Goal: Transaction & Acquisition: Book appointment/travel/reservation

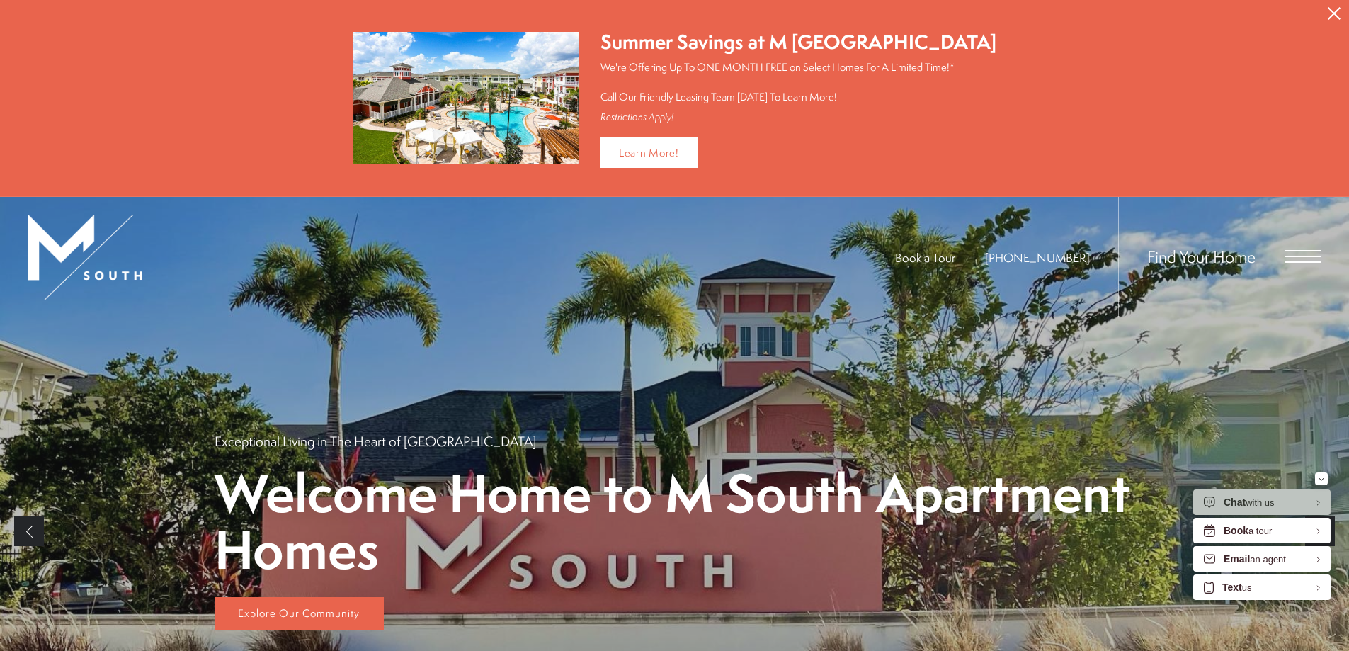
click at [1303, 253] on span "Open Menu" at bounding box center [1303, 256] width 35 height 13
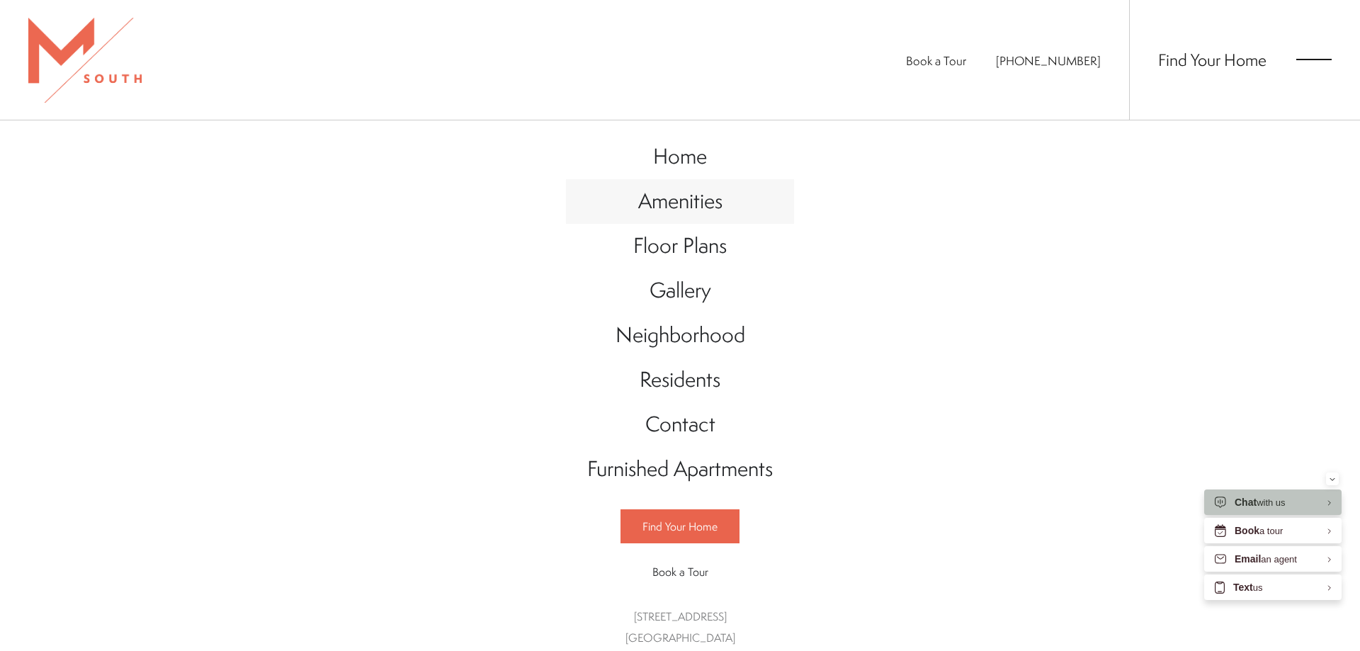
click at [672, 201] on span "Amenities" at bounding box center [680, 200] width 84 height 29
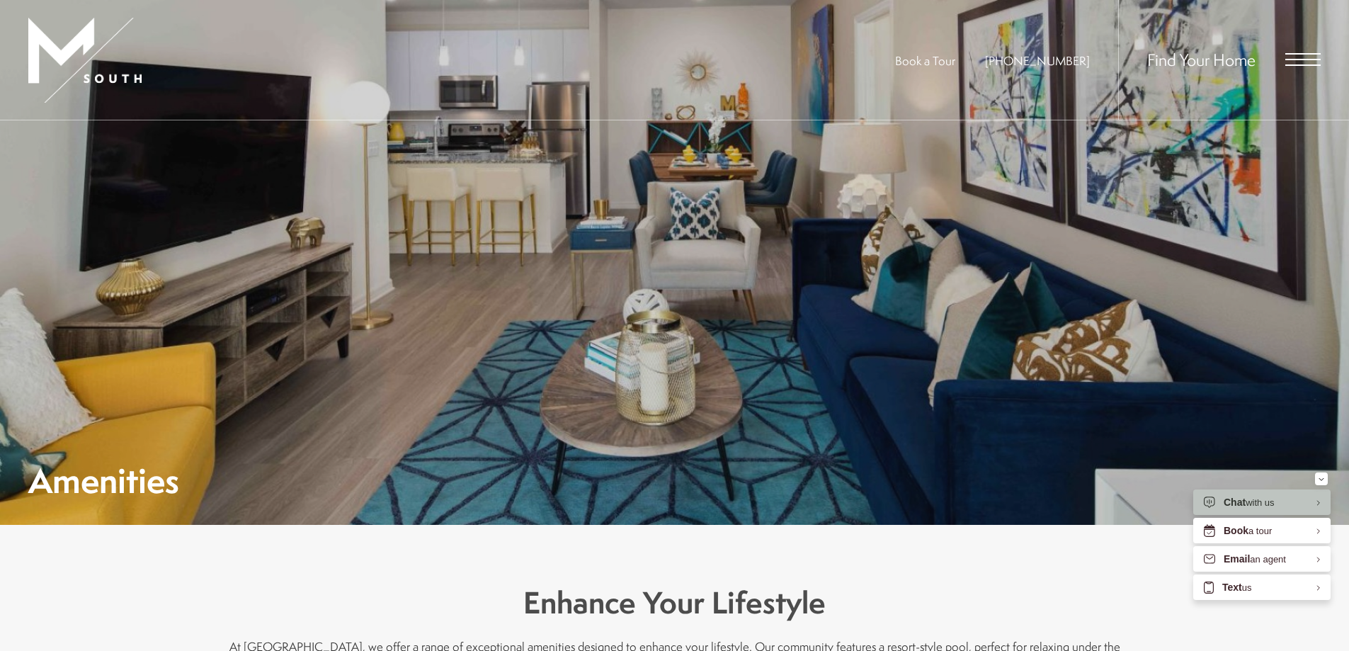
click at [1296, 56] on span "Open Menu" at bounding box center [1303, 59] width 35 height 13
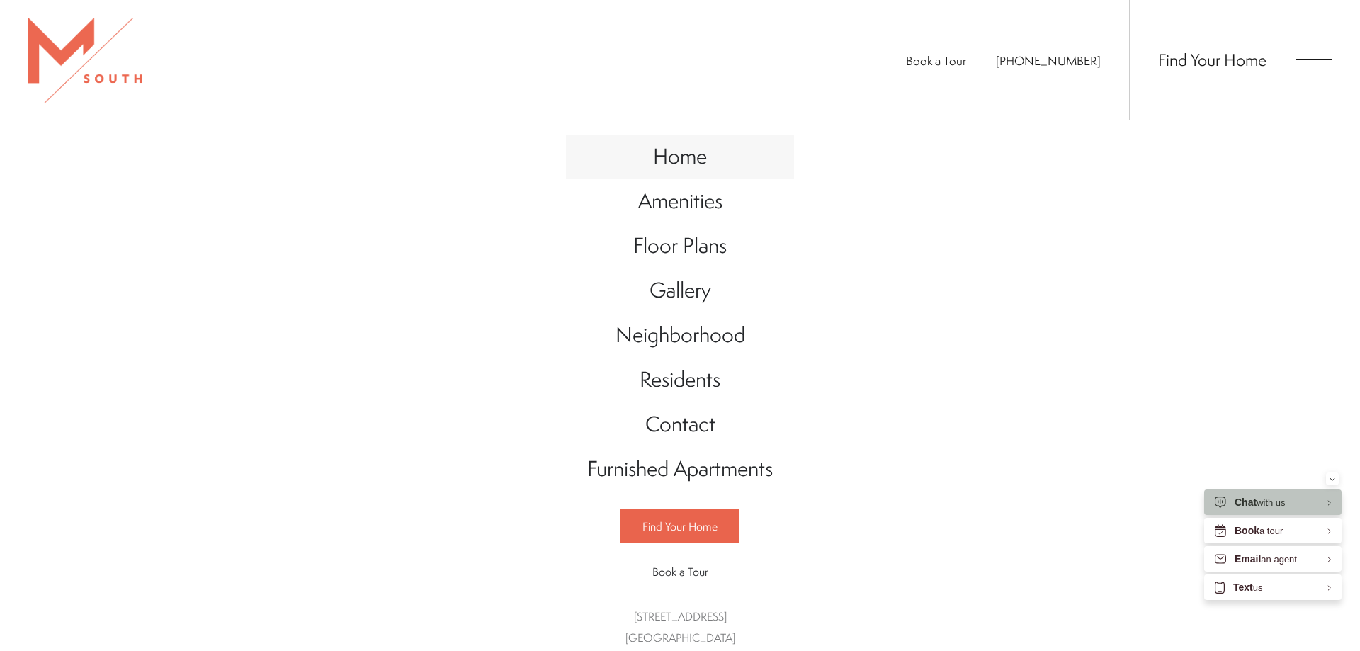
click at [673, 162] on span "Home" at bounding box center [680, 156] width 54 height 29
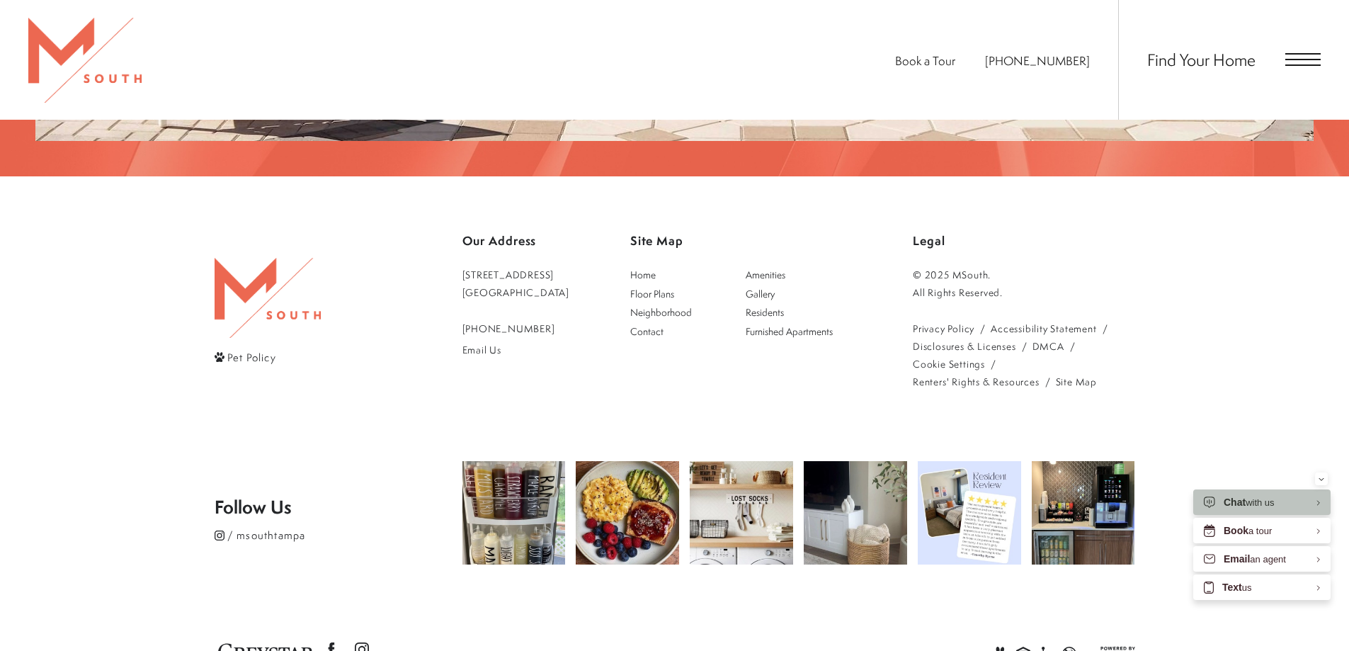
scroll to position [2901, 0]
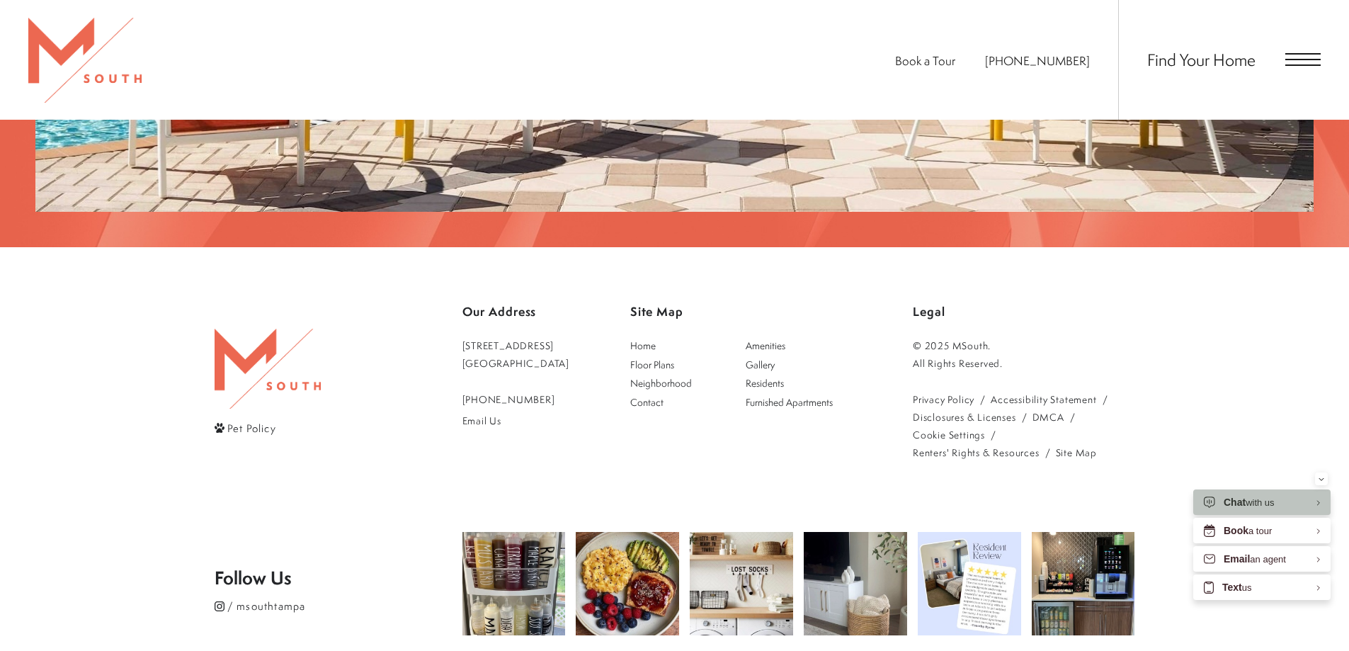
click at [971, 443] on link "Renters' Rights & Resources" at bounding box center [976, 452] width 127 height 18
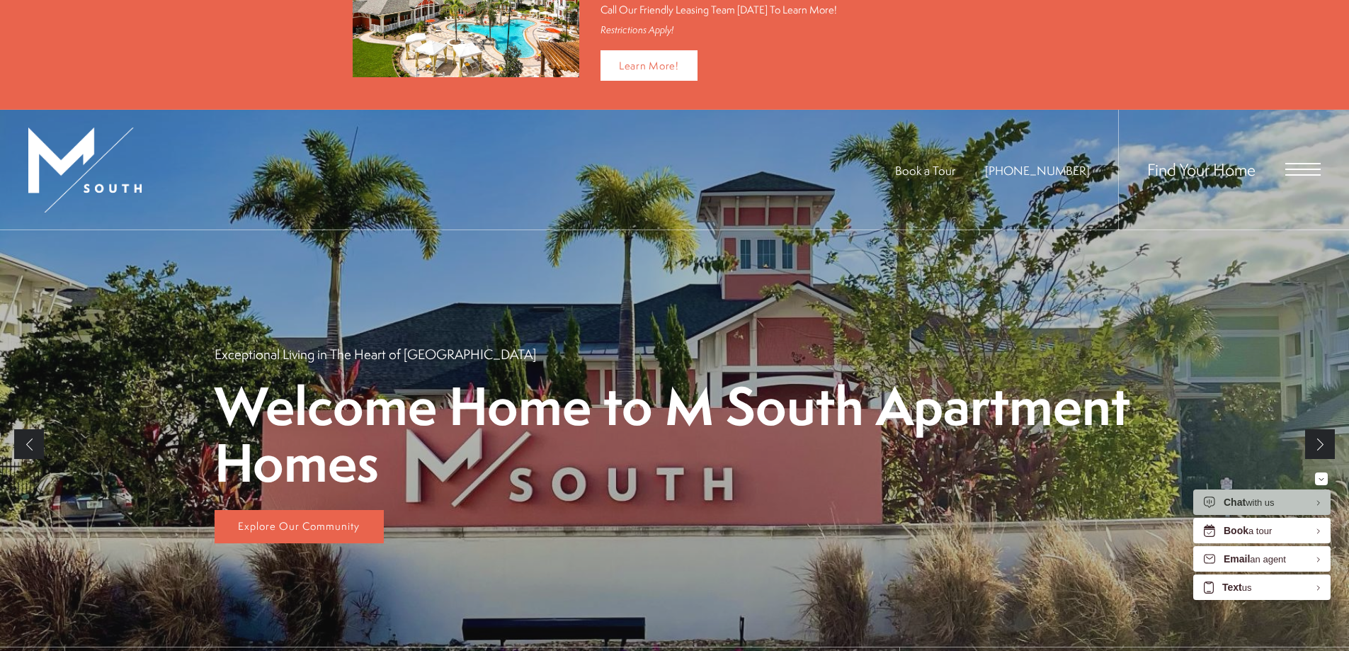
scroll to position [0, 0]
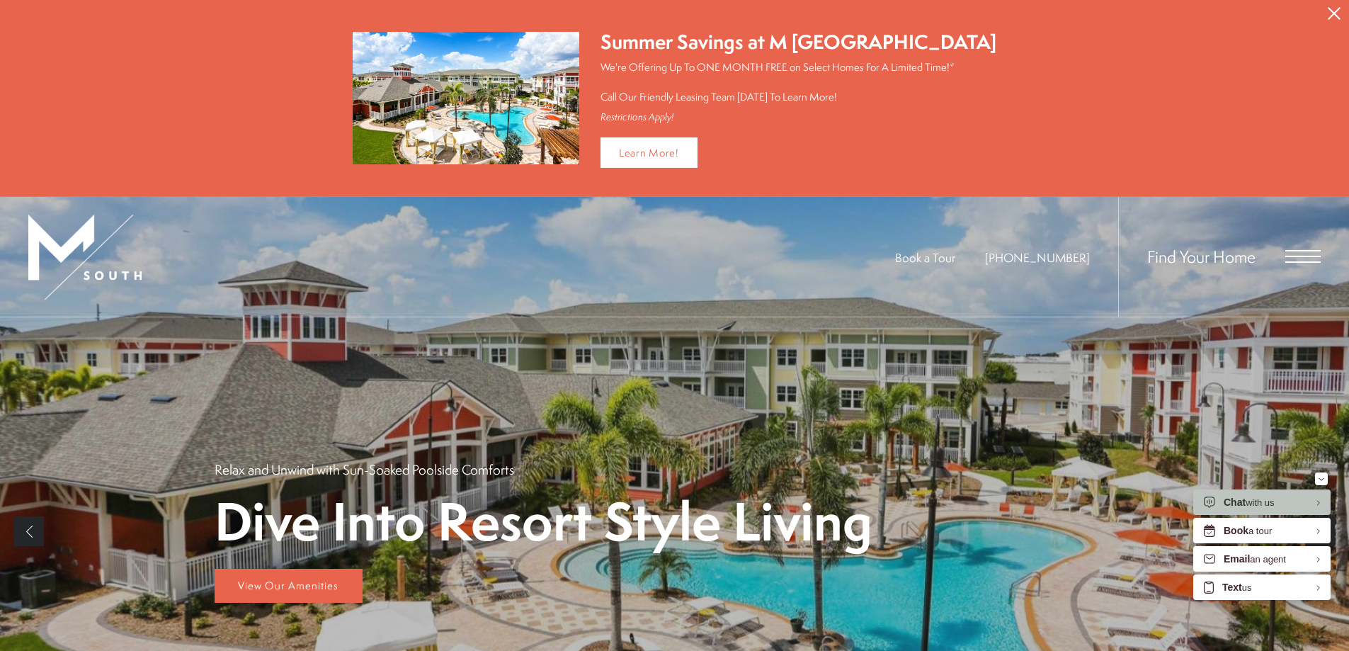
click at [1335, 13] on icon "Close Alert" at bounding box center [1334, 13] width 13 height 13
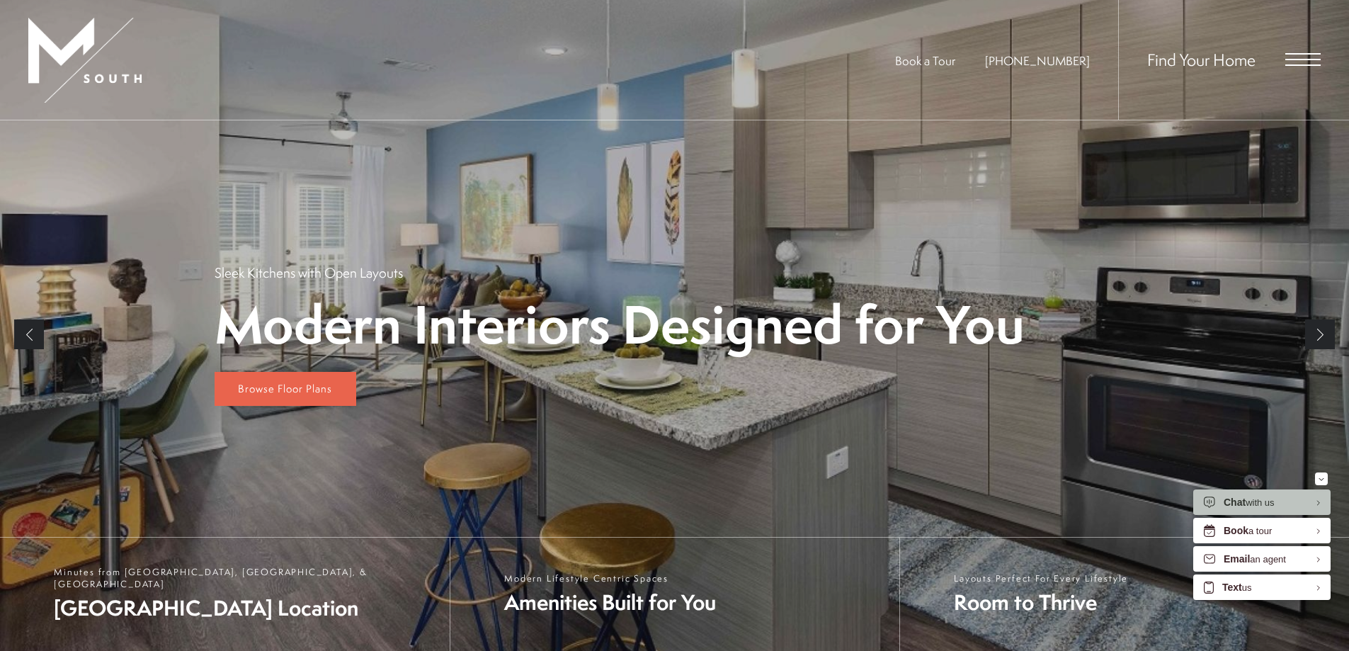
click at [1196, 55] on span "Find Your Home" at bounding box center [1202, 59] width 108 height 23
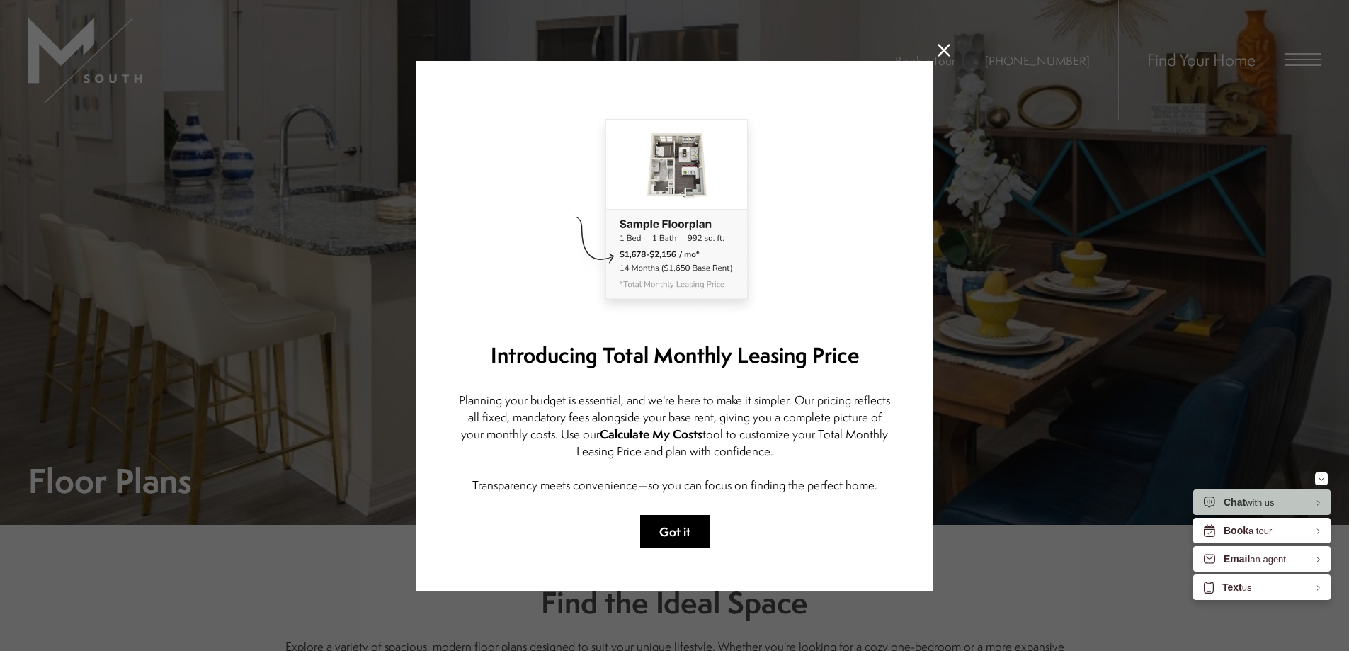
click at [693, 536] on button "Got it" at bounding box center [674, 531] width 69 height 33
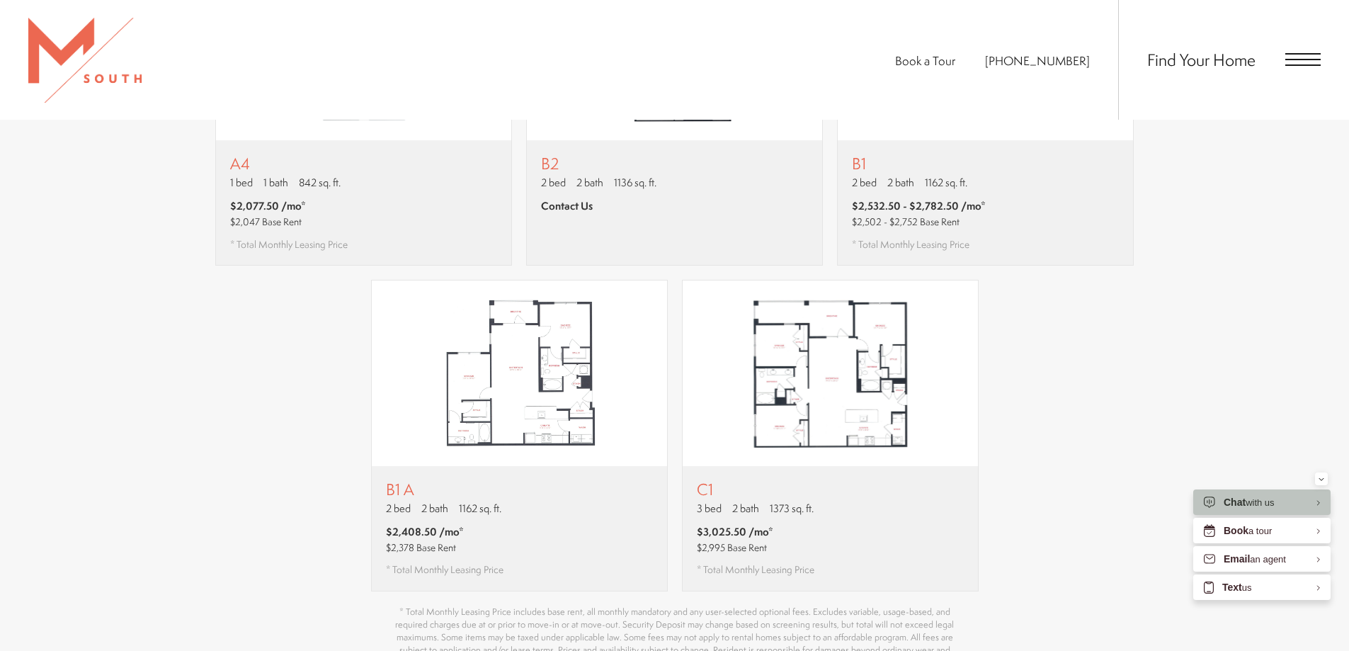
scroll to position [1700, 0]
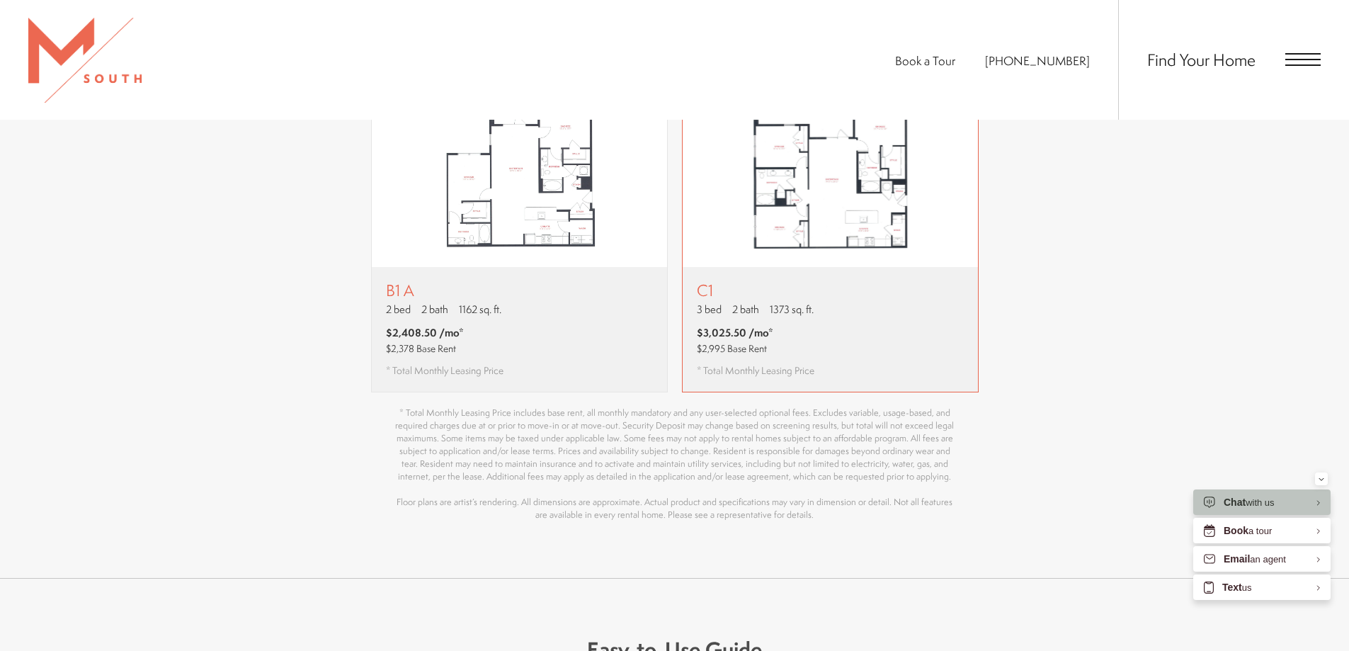
click at [810, 230] on img "View floor plan C1" at bounding box center [830, 174] width 295 height 186
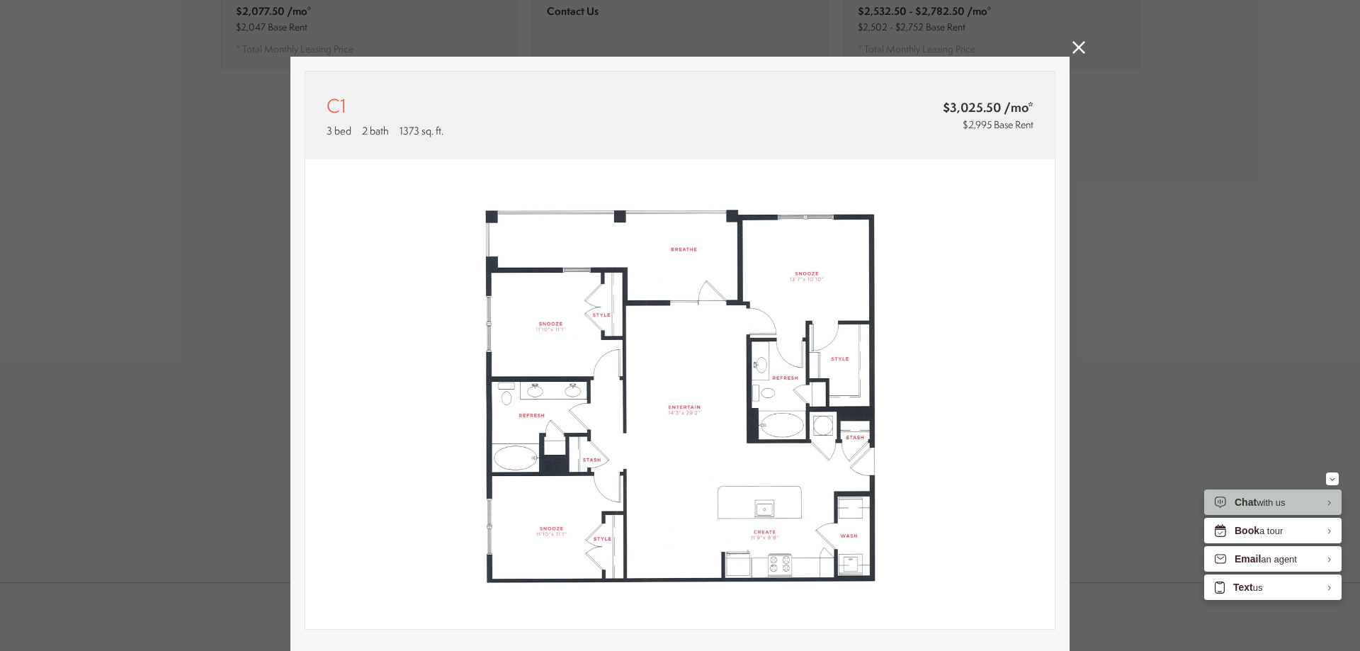
scroll to position [281, 0]
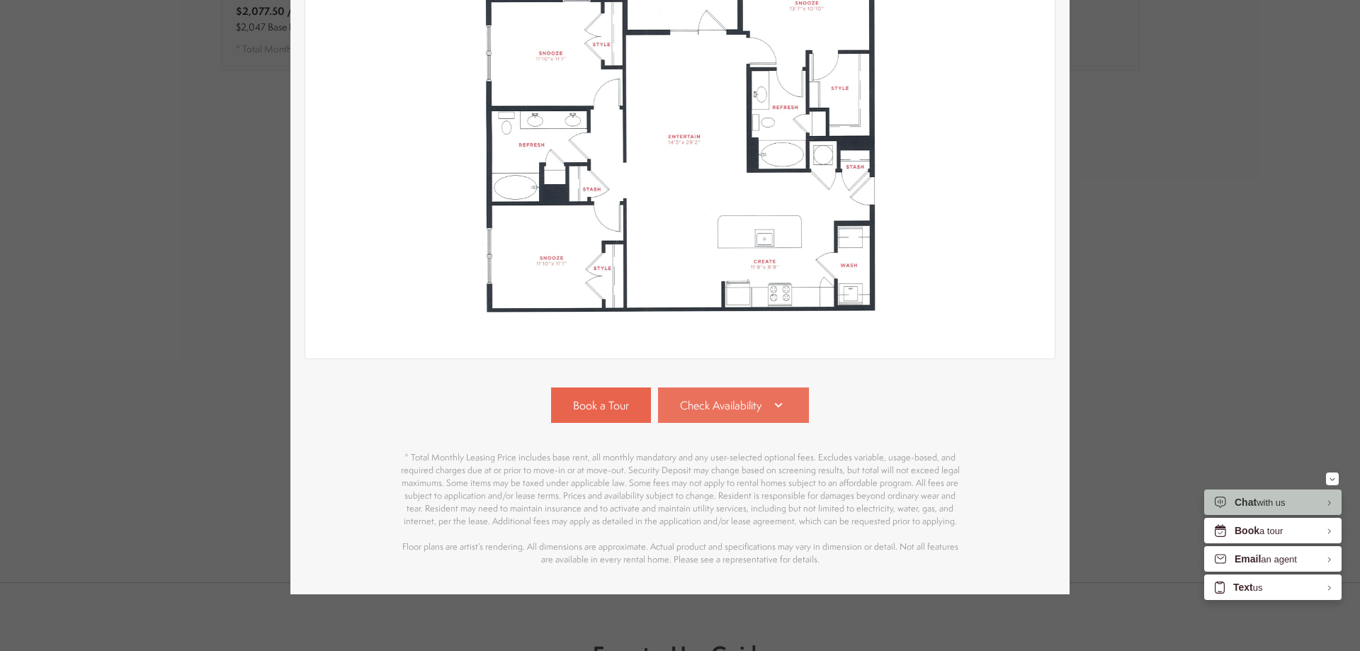
click at [740, 397] on span "Check Availability" at bounding box center [720, 405] width 81 height 16
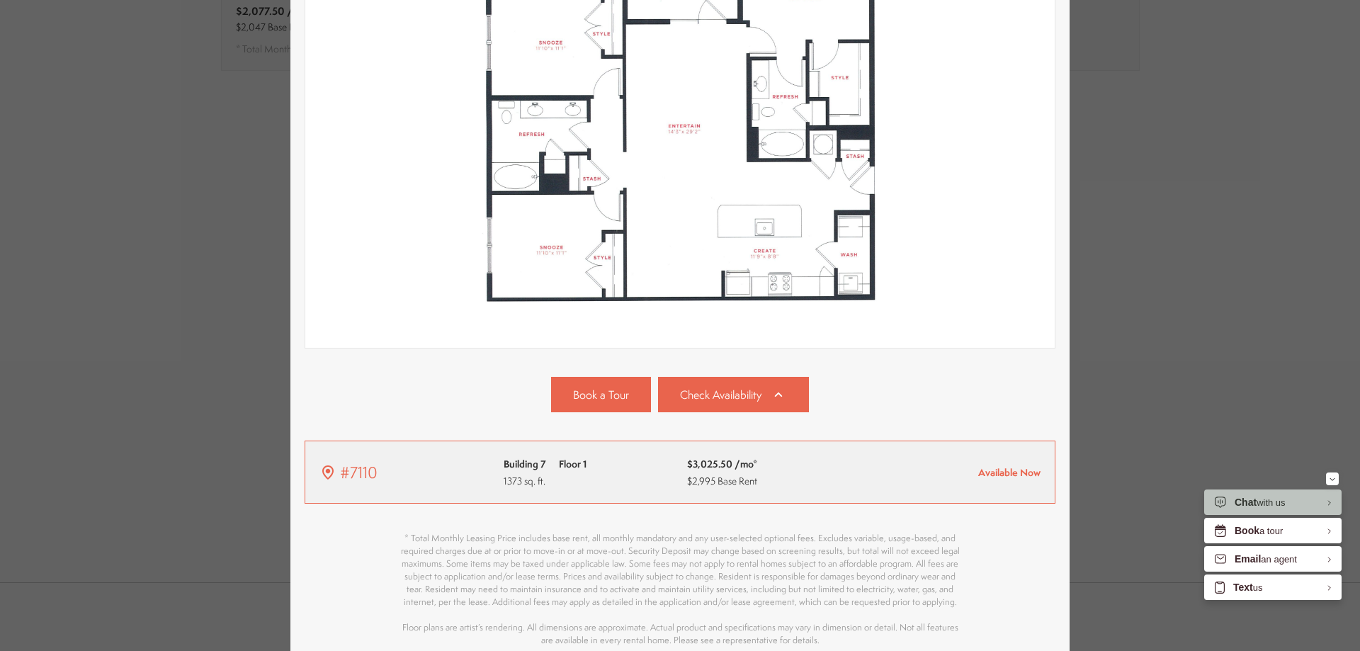
scroll to position [373, 0]
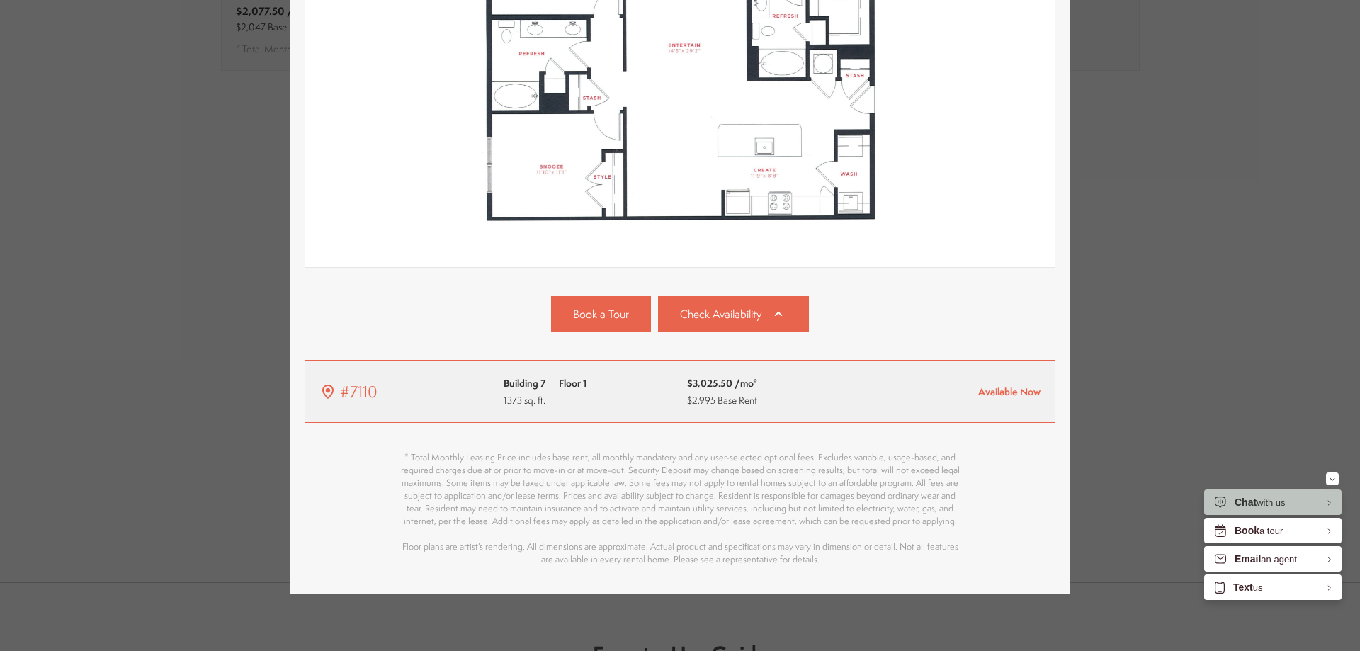
click at [1002, 385] on span "Available Now" at bounding box center [1009, 391] width 62 height 13
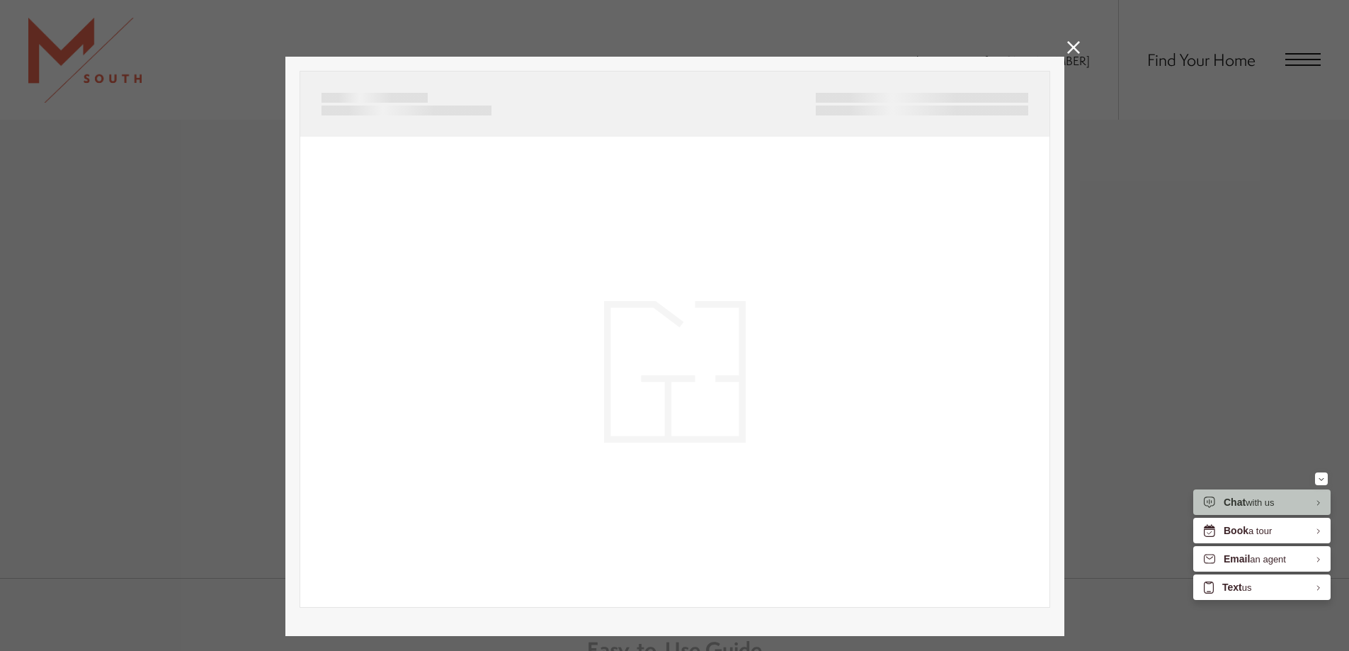
scroll to position [0, 0]
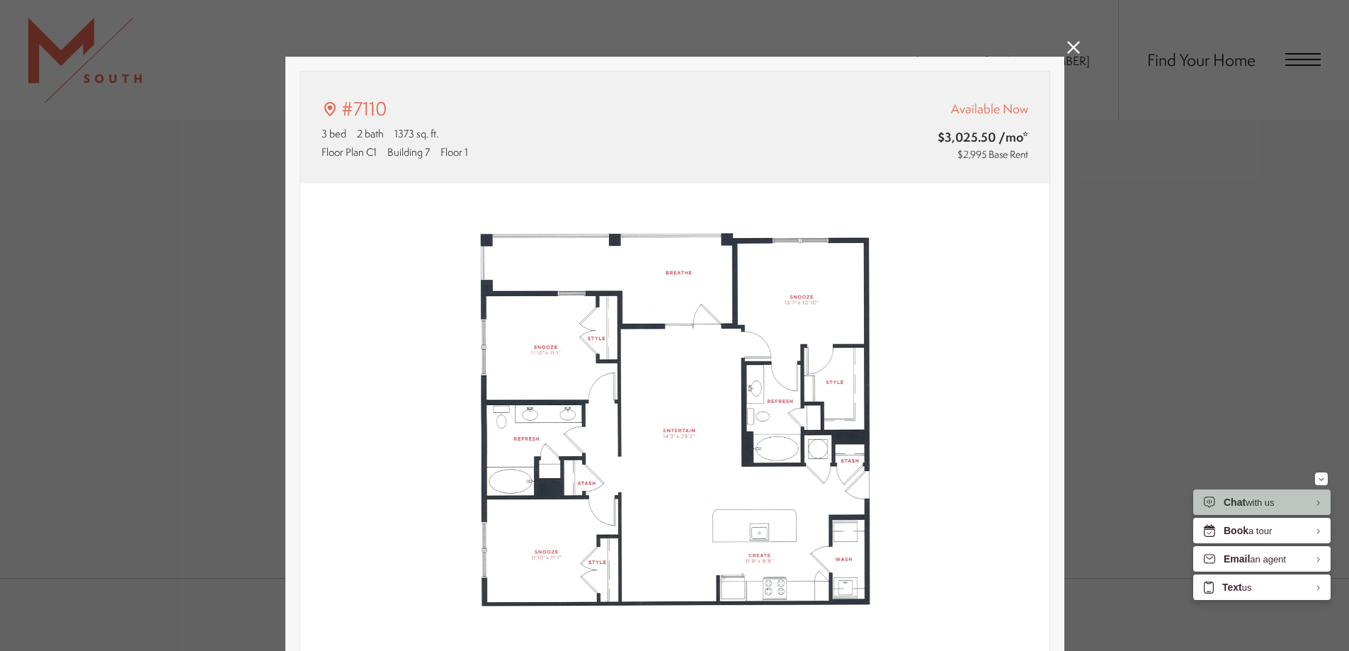
type input "**********"
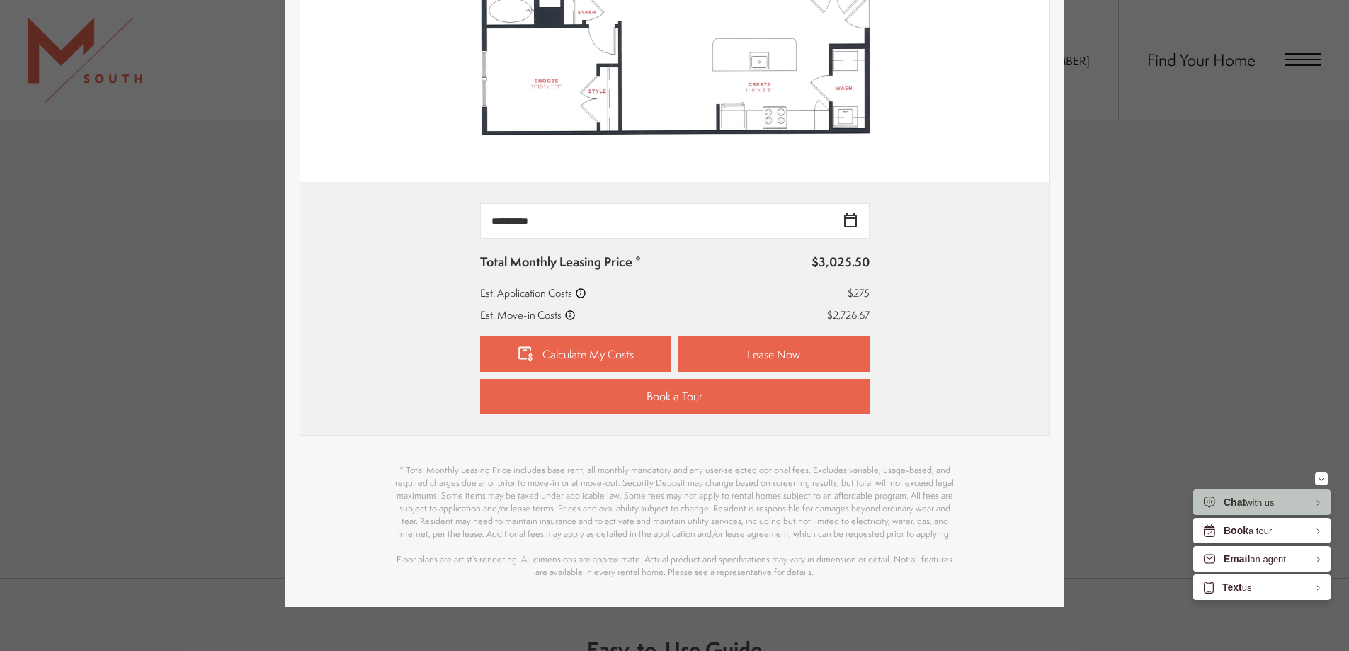
scroll to position [494, 0]
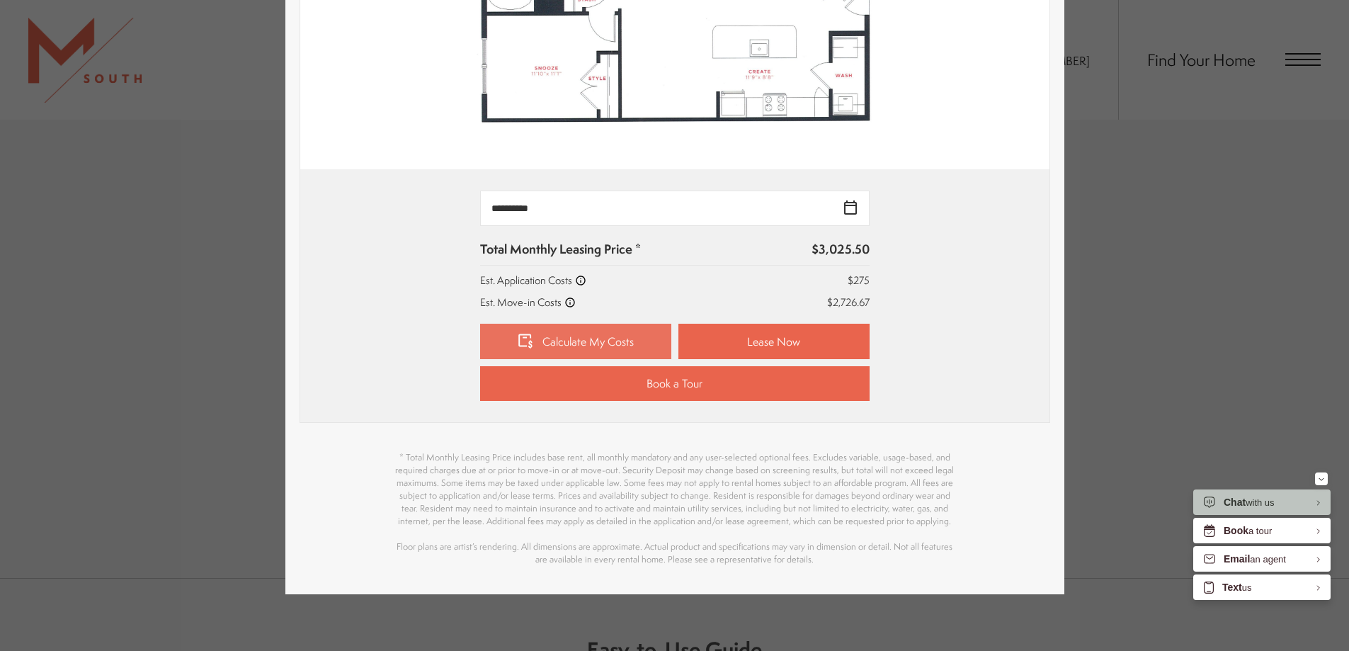
click at [545, 324] on link "Calculate My Costs" at bounding box center [575, 341] width 191 height 35
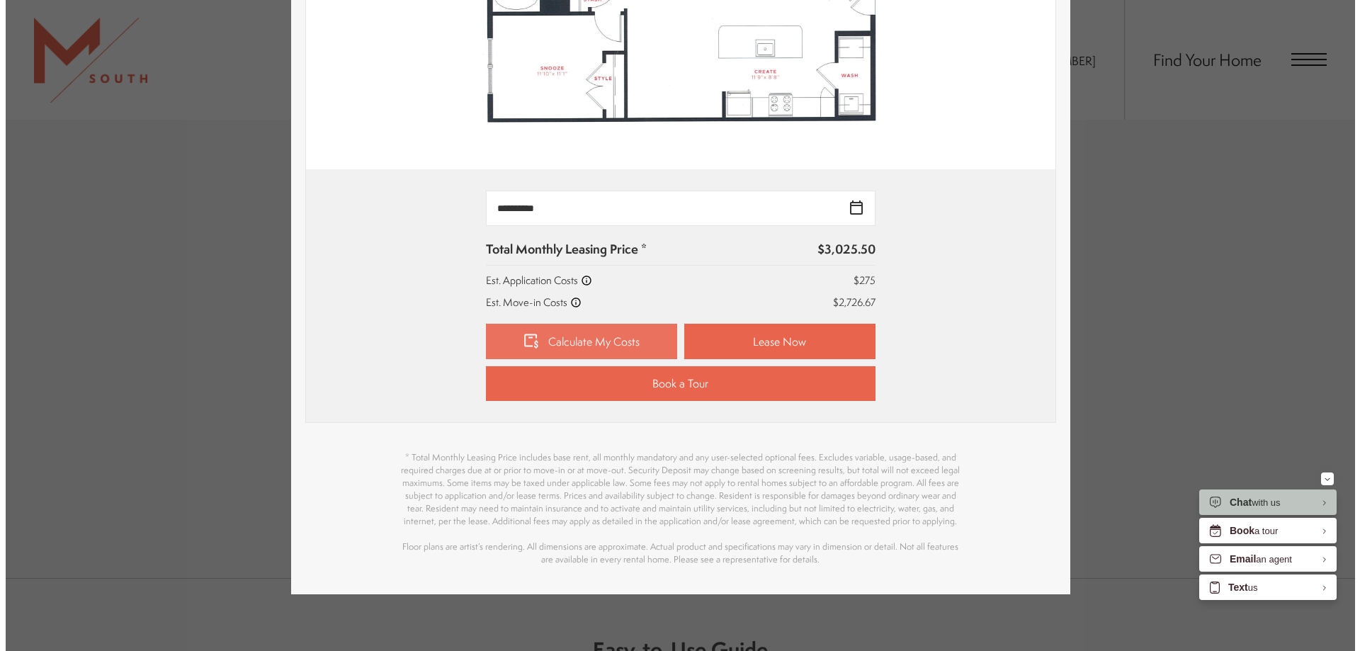
scroll to position [0, 0]
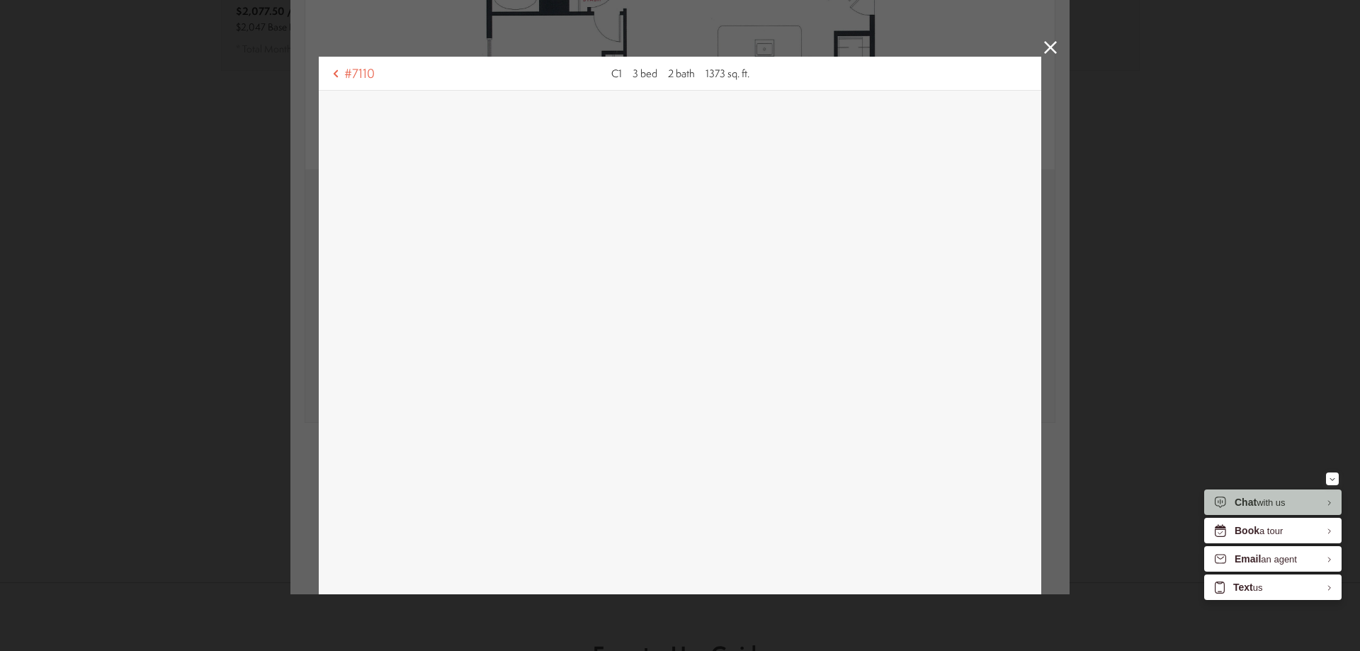
click at [1045, 47] on icon at bounding box center [1050, 47] width 13 height 13
